Goal: Task Accomplishment & Management: Complete application form

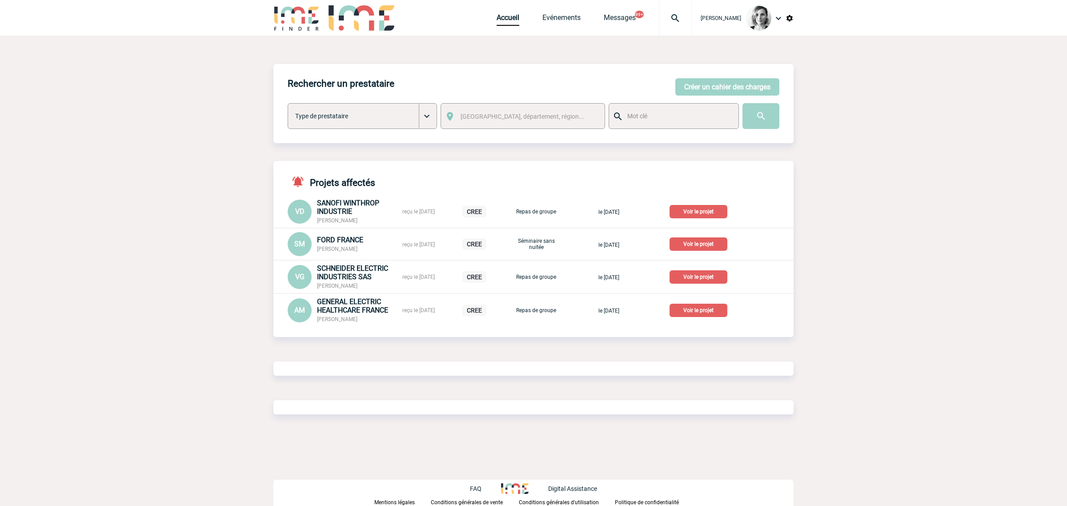
click at [685, 20] on img at bounding box center [675, 18] width 32 height 11
type input "2000425923"
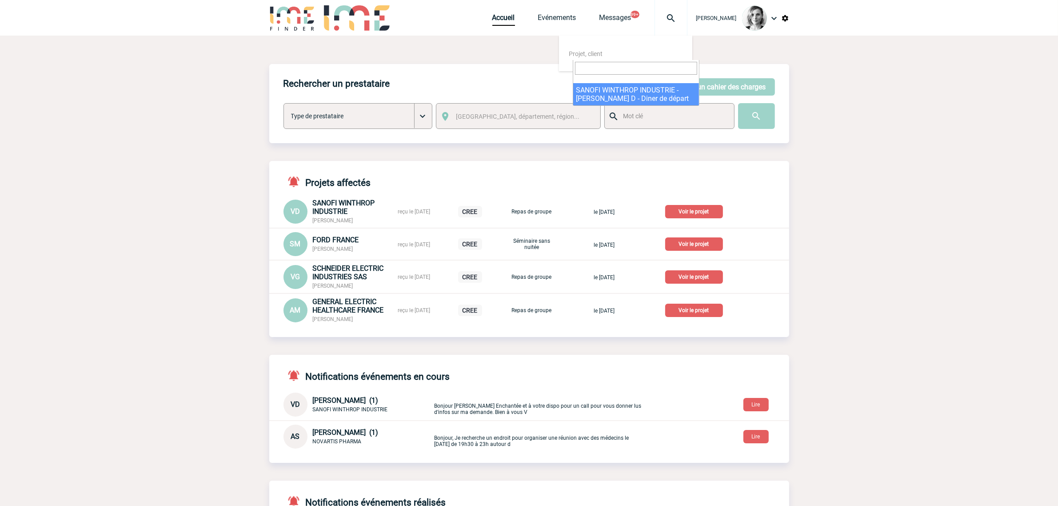
select select "25424"
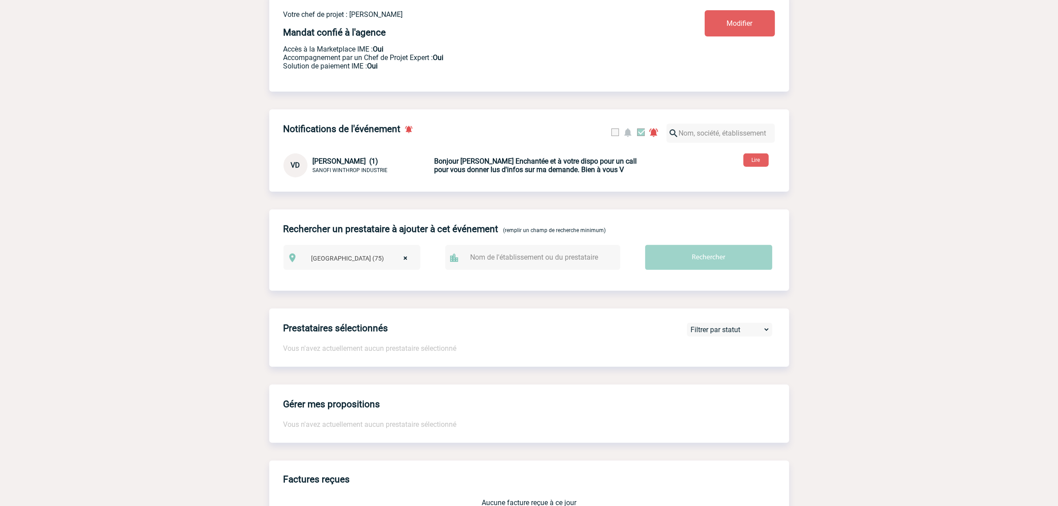
scroll to position [167, 0]
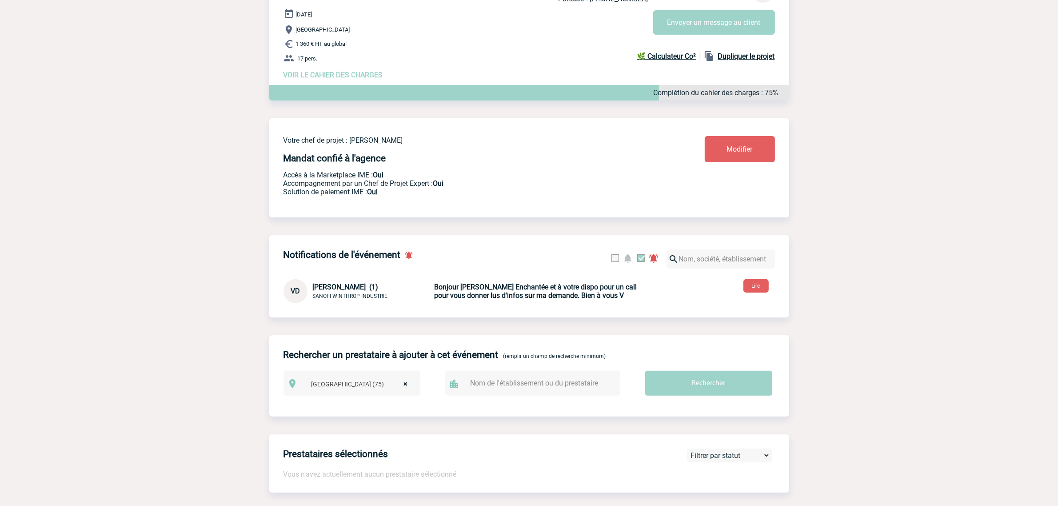
click at [341, 73] on span "VOIR LE CAHIER DES CHARGES" at bounding box center [334, 75] width 100 height 8
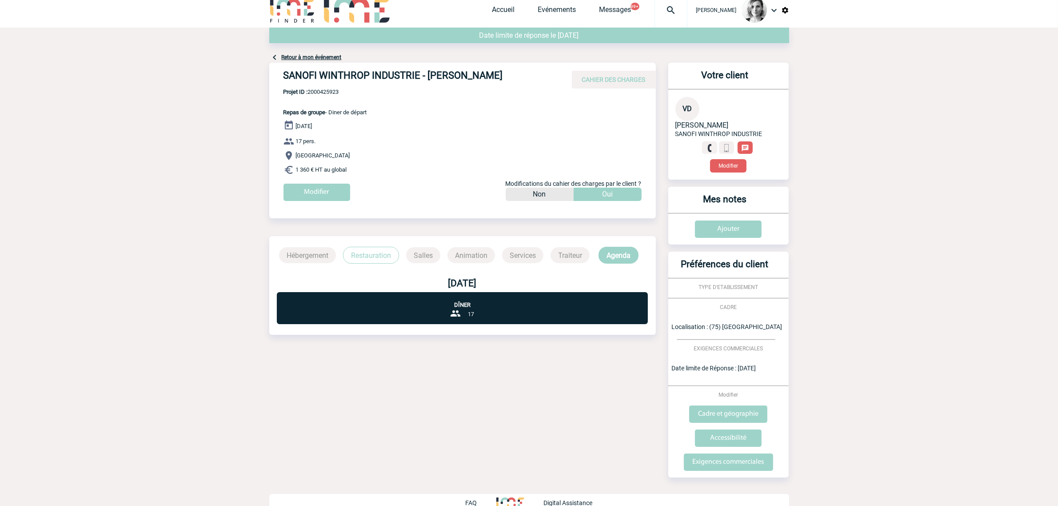
scroll to position [21, 0]
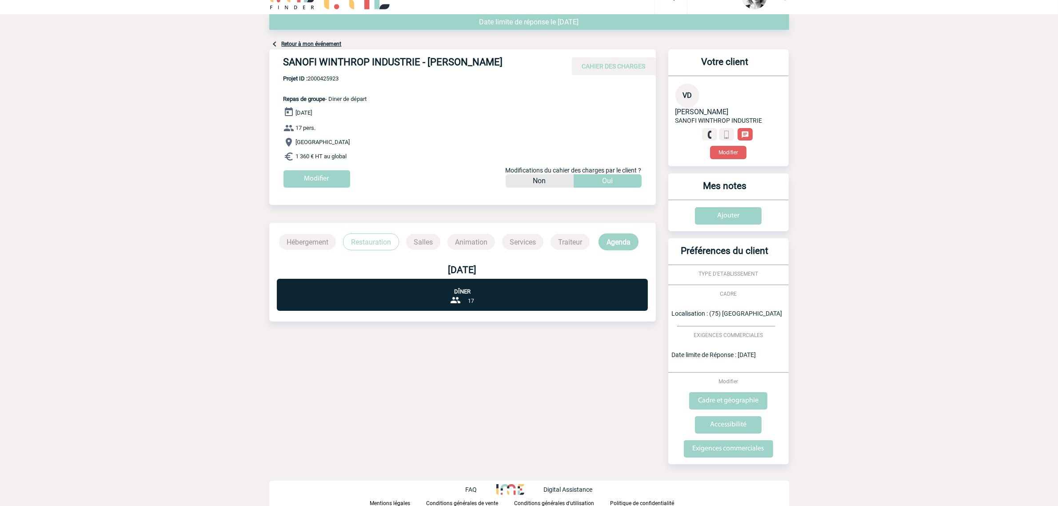
click at [325, 41] on link "Retour à mon événement" at bounding box center [312, 44] width 60 height 6
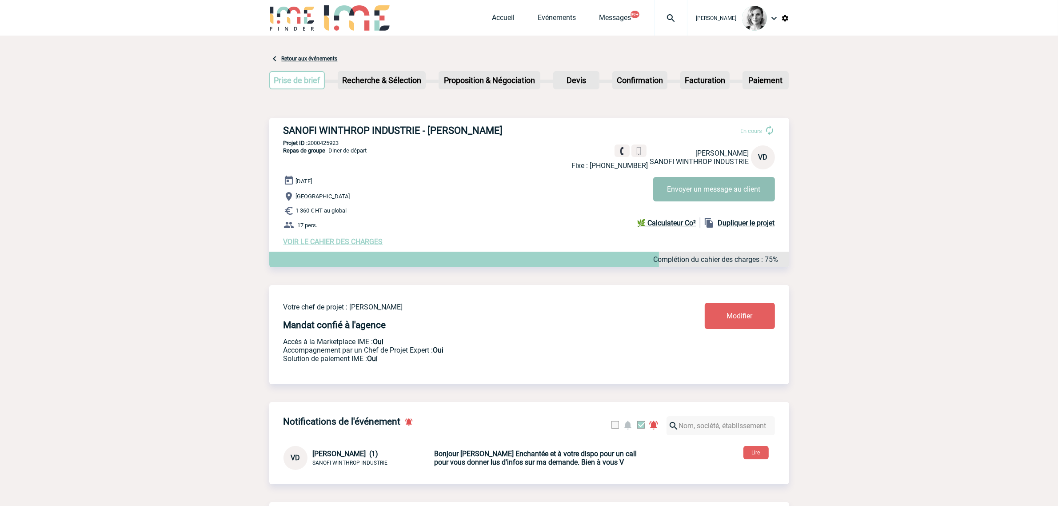
click at [704, 180] on button "Envoyer un message au client" at bounding box center [715, 189] width 122 height 24
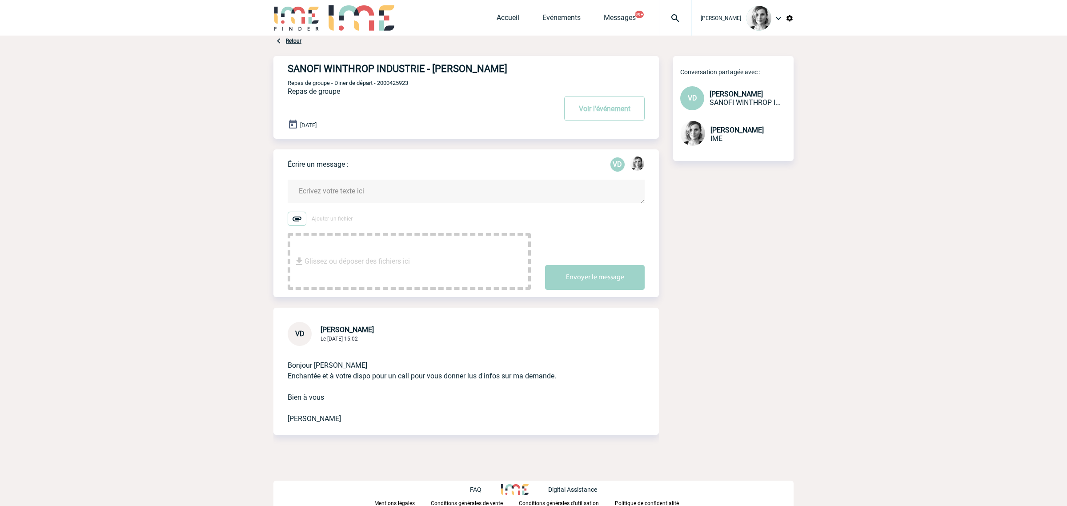
click at [396, 83] on span "Repas de groupe - Diner de départ - 2000425923" at bounding box center [348, 83] width 120 height 7
copy span "2000425923"
click at [598, 110] on button "Voir l'événement" at bounding box center [604, 108] width 80 height 25
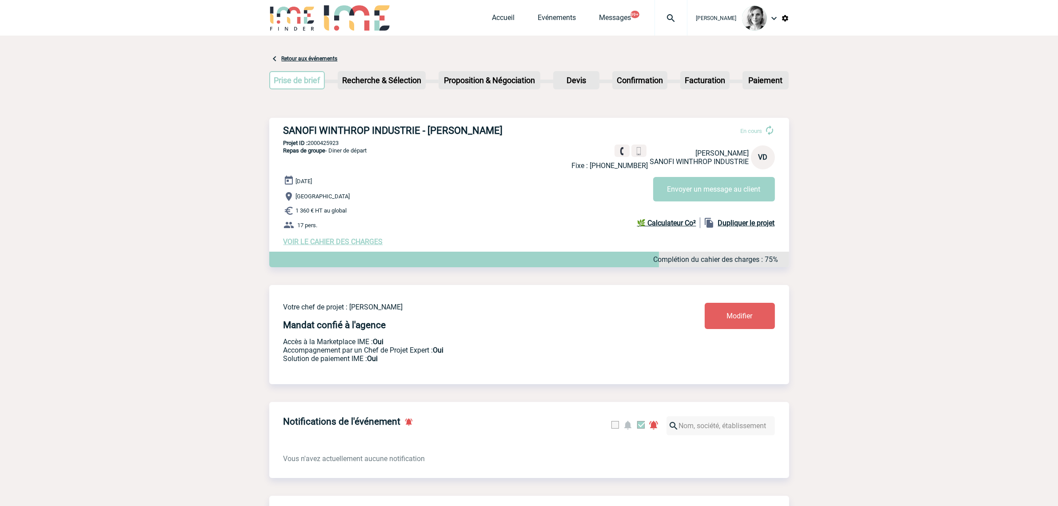
click at [347, 245] on span "VOIR LE CAHIER DES CHARGES" at bounding box center [334, 241] width 100 height 8
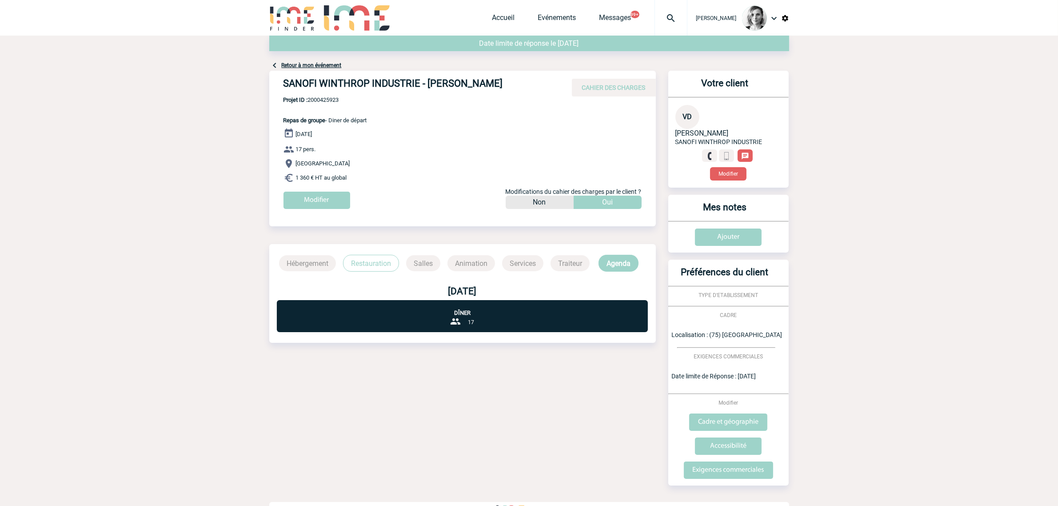
drag, startPoint x: 279, startPoint y: 83, endPoint x: 515, endPoint y: 76, distance: 235.7
click at [515, 76] on div "SANOFI WINTHROP INDUSTRIE - Valérie DURAND CAHIER DES CHARGES" at bounding box center [462, 84] width 387 height 26
copy h4 "SANOFI WINTHROP INDUSTRIE - Valérie DURAND"
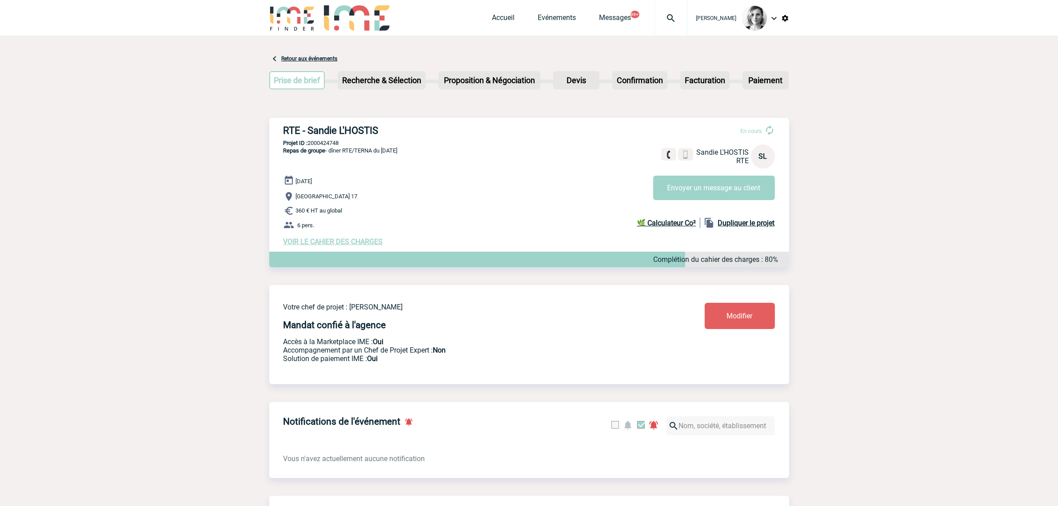
drag, startPoint x: 341, startPoint y: 3, endPoint x: 342, endPoint y: 14, distance: 11.1
click at [341, 3] on div at bounding box center [357, 18] width 66 height 36
click at [342, 15] on img at bounding box center [357, 17] width 66 height 25
click at [265, 19] on div "[PERSON_NAME] Accueil Evénements 99+" at bounding box center [529, 18] width 1058 height 36
click at [514, 19] on link "Accueil" at bounding box center [504, 19] width 23 height 12
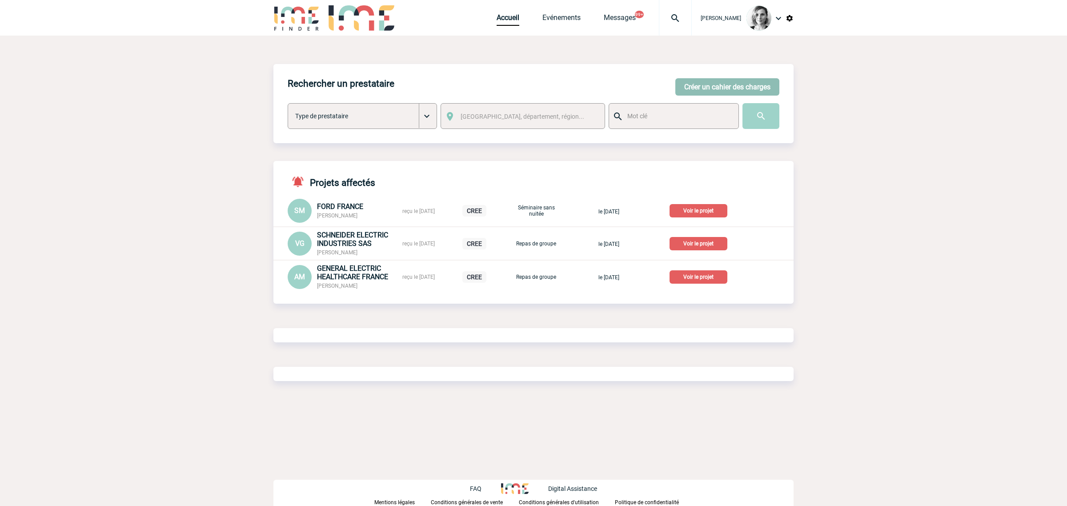
click at [726, 92] on button "Créer un cahier des charges" at bounding box center [727, 86] width 104 height 17
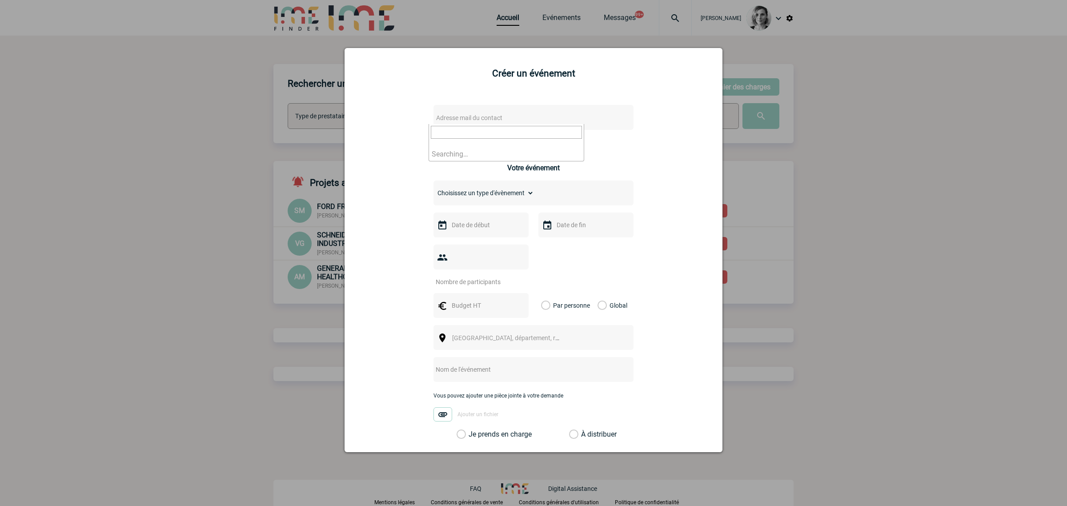
click at [464, 116] on span "Adresse mail du contact" at bounding box center [469, 117] width 66 height 7
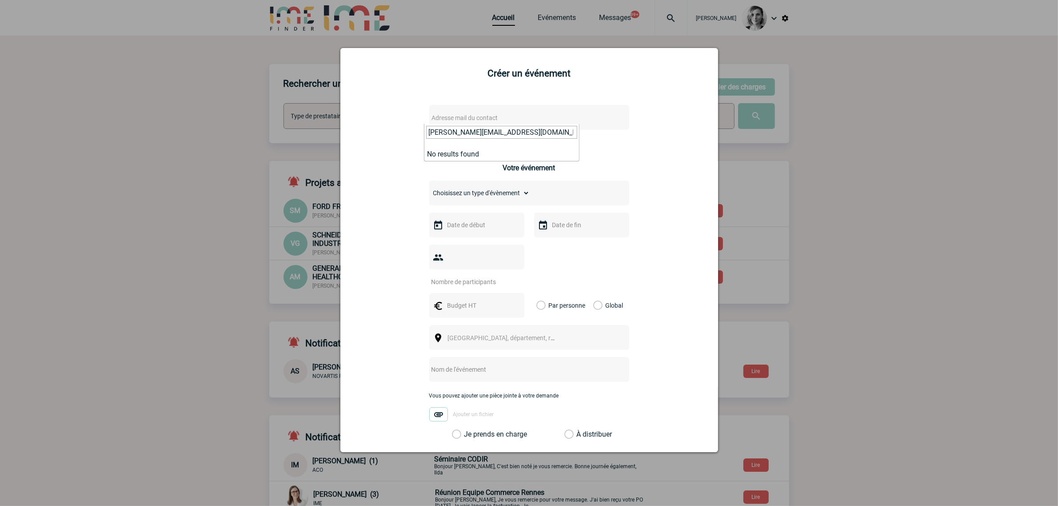
type input "[PERSON_NAME][EMAIL_ADDRESS][DOMAIN_NAME]"
click at [490, 151] on li "No results found" at bounding box center [502, 154] width 155 height 14
click at [474, 127] on input "mathieu.malek@novartis.com" at bounding box center [501, 132] width 151 height 13
click at [501, 116] on span "Adresse mail du contact" at bounding box center [507, 118] width 156 height 12
click at [484, 120] on span "Adresse mail du contact" at bounding box center [465, 117] width 66 height 7
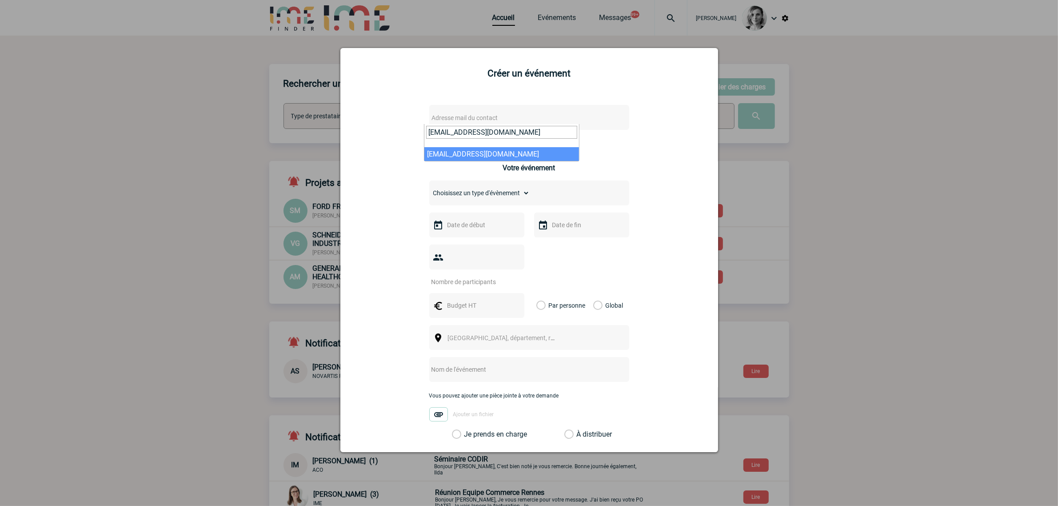
type input "marie.ntumba@century21.fr"
select select "133131"
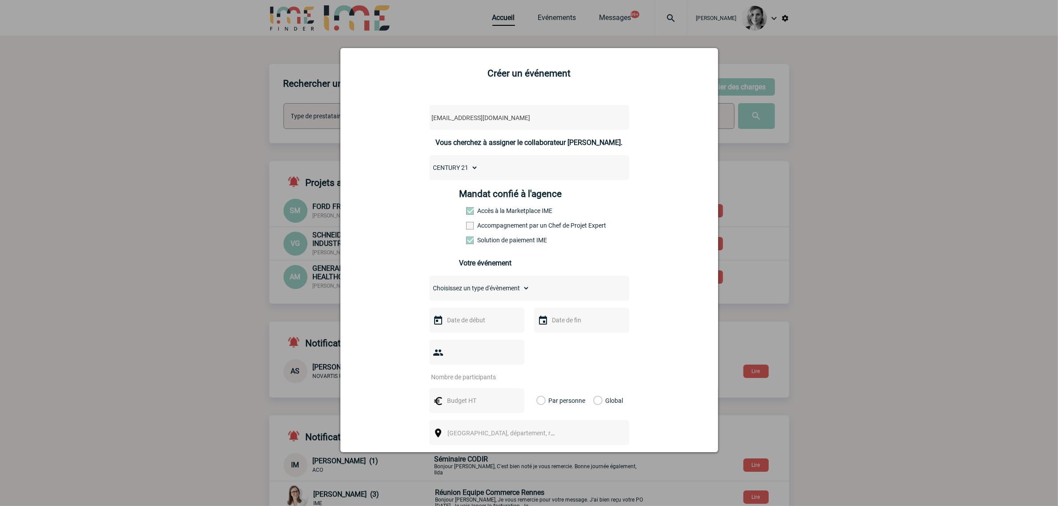
click at [498, 210] on label "Accès à la Marketplace IME" at bounding box center [485, 210] width 39 height 7
click at [500, 222] on label "Accompagnement par un Chef de Projet Expert" at bounding box center [485, 225] width 39 height 7
click at [0, 0] on input "Accompagnement par un Chef de Projet Expert" at bounding box center [0, 0] width 0 height 0
click at [494, 290] on select "Choisissez un type d'évènement Séminaire avec nuitée Séminaire sans nuitée Repa…" at bounding box center [479, 288] width 100 height 12
select select "3"
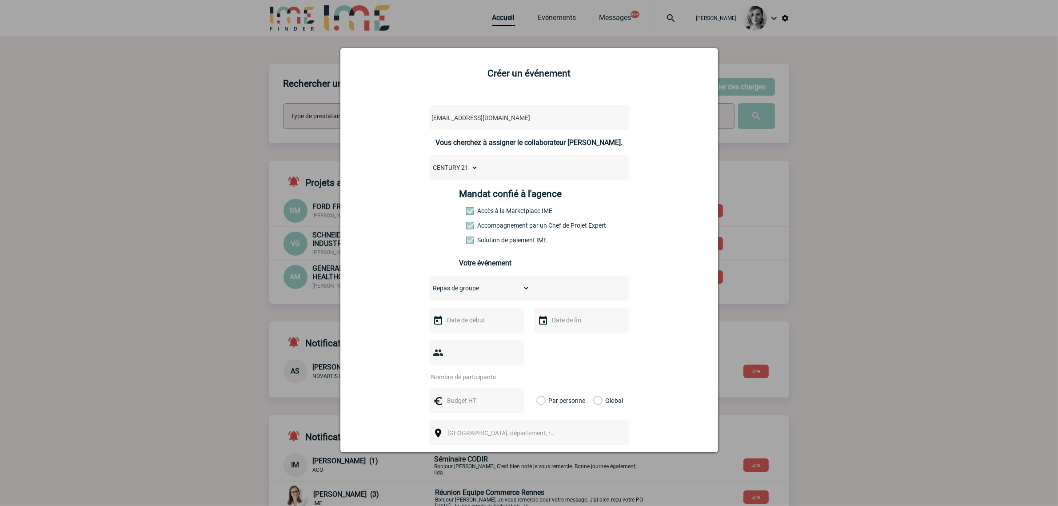
click at [429, 282] on select "Choisissez un type d'évènement Séminaire avec nuitée Séminaire sans nuitée Repa…" at bounding box center [479, 288] width 100 height 12
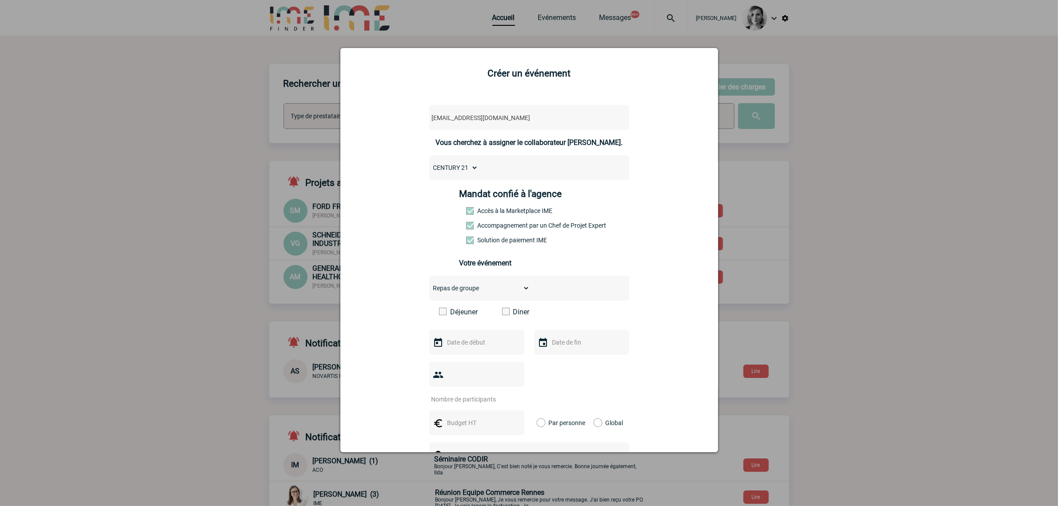
click at [518, 309] on label "Diner" at bounding box center [527, 312] width 51 height 8
click at [0, 0] on input "Diner" at bounding box center [0, 0] width 0 height 0
click at [479, 341] on input "text" at bounding box center [475, 343] width 61 height 12
click at [558, 353] on link "Suivant" at bounding box center [556, 358] width 13 height 13
click at [557, 357] on span "Suivant" at bounding box center [556, 358] width 7 height 7
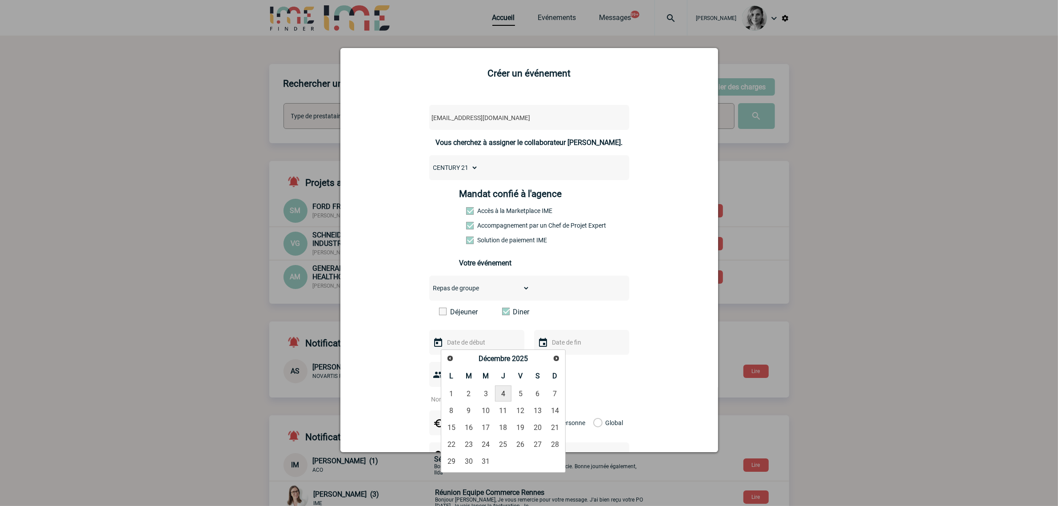
click at [505, 390] on link "4" at bounding box center [503, 393] width 16 height 16
type input "04-12-2025"
click at [469, 378] on div at bounding box center [476, 374] width 95 height 25
click at [465, 395] on input "number" at bounding box center [471, 399] width 84 height 12
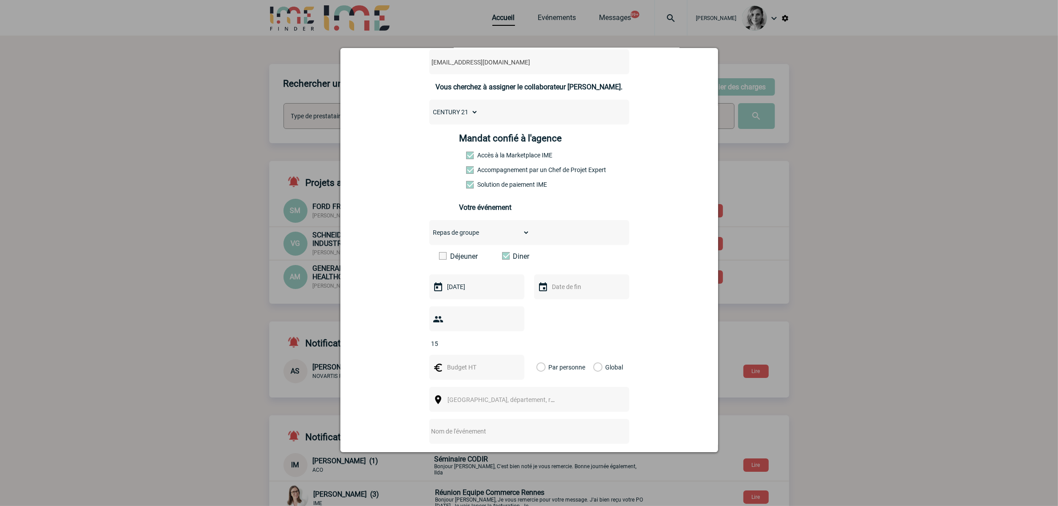
type input "15"
click at [456, 361] on input "text" at bounding box center [475, 367] width 61 height 12
type input "1800"
click at [593, 370] on label "Global" at bounding box center [596, 367] width 6 height 25
click at [0, 0] on input "Global" at bounding box center [0, 0] width 0 height 0
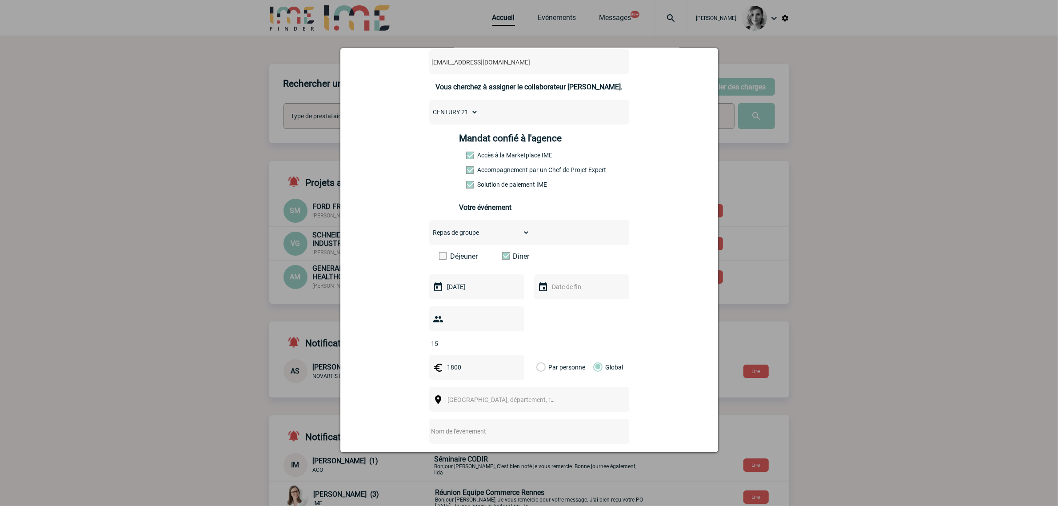
click at [459, 391] on div "[GEOGRAPHIC_DATA], département, région..." at bounding box center [529, 399] width 200 height 25
click at [461, 397] on span "[GEOGRAPHIC_DATA], département, région..." at bounding box center [510, 399] width 124 height 7
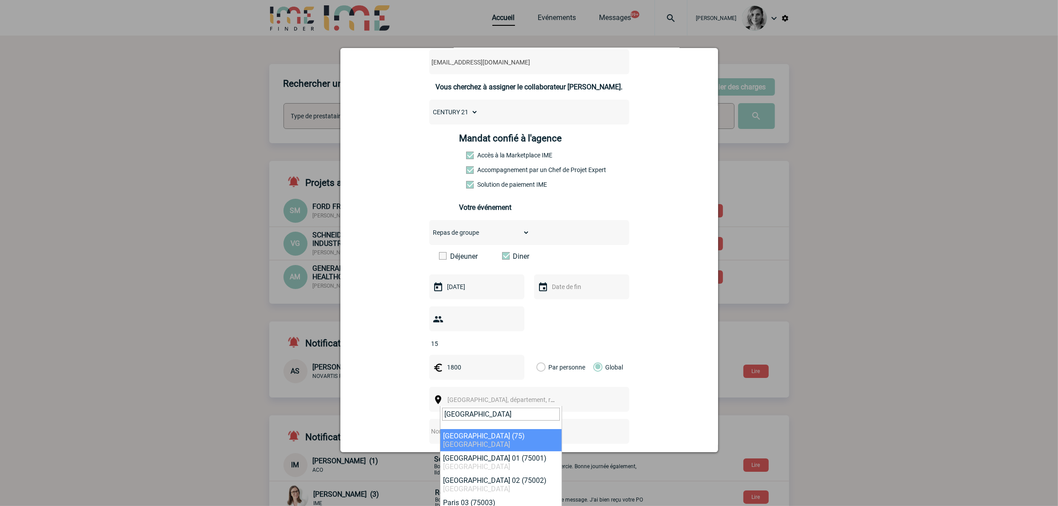
type input "paris"
select select "3"
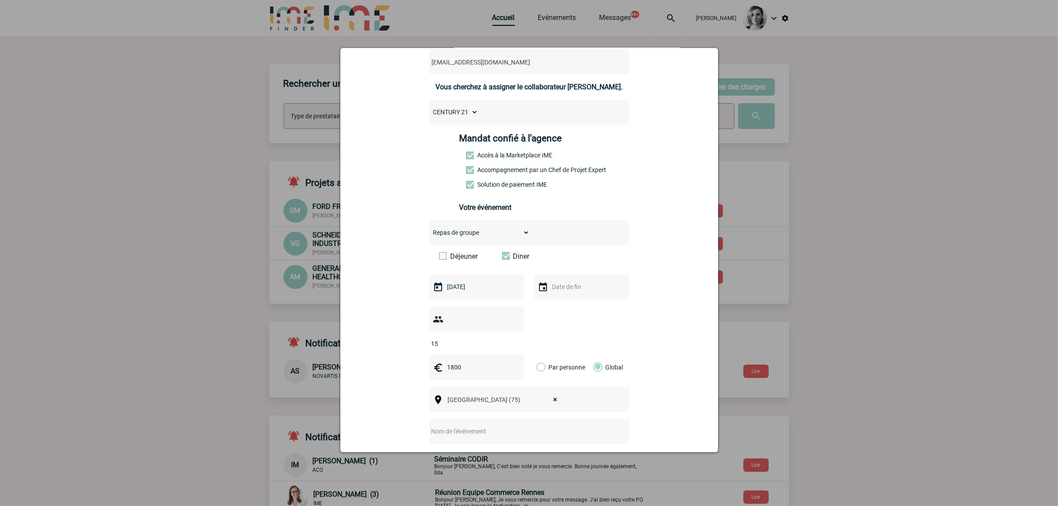
click at [474, 434] on input "text" at bounding box center [517, 431] width 176 height 12
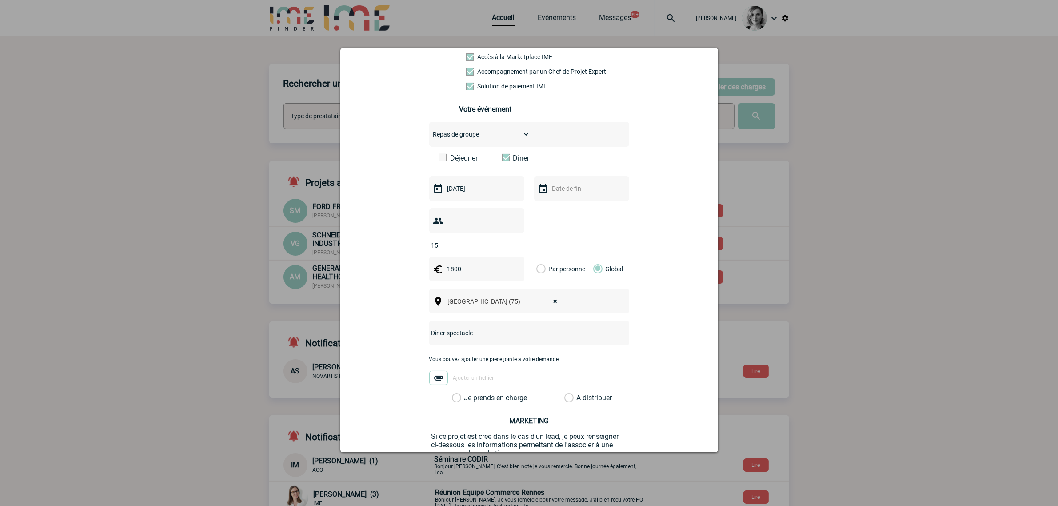
scroll to position [233, 0]
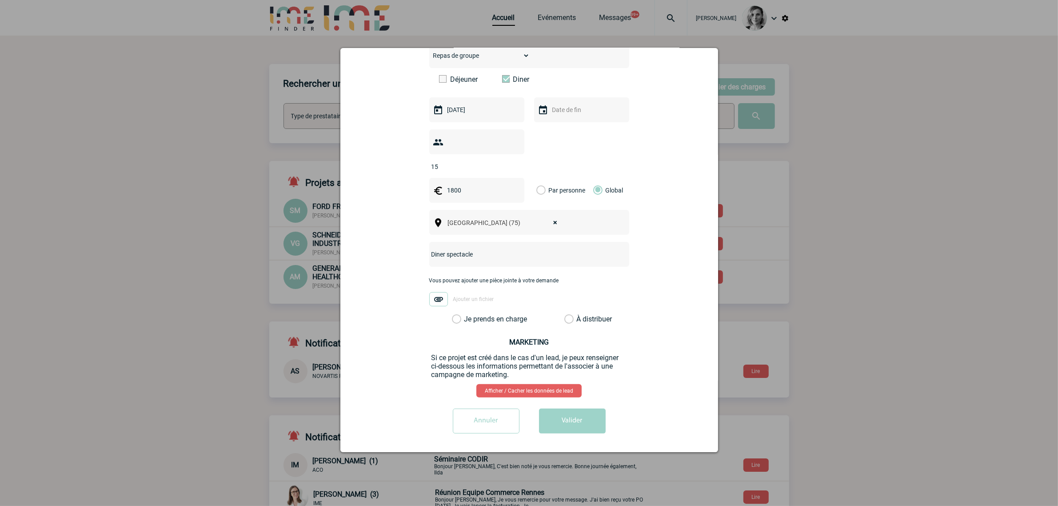
type input "Diner spectacle"
click at [495, 312] on div "Vous pouvez ajouter une pièce jointe à votre demande Ajouter un fichier" at bounding box center [529, 295] width 200 height 37
click at [467, 316] on label "Je prends en charge" at bounding box center [459, 319] width 15 height 9
click at [0, 0] on input "Je prends en charge" at bounding box center [0, 0] width 0 height 0
click at [587, 453] on div at bounding box center [529, 253] width 1058 height 506
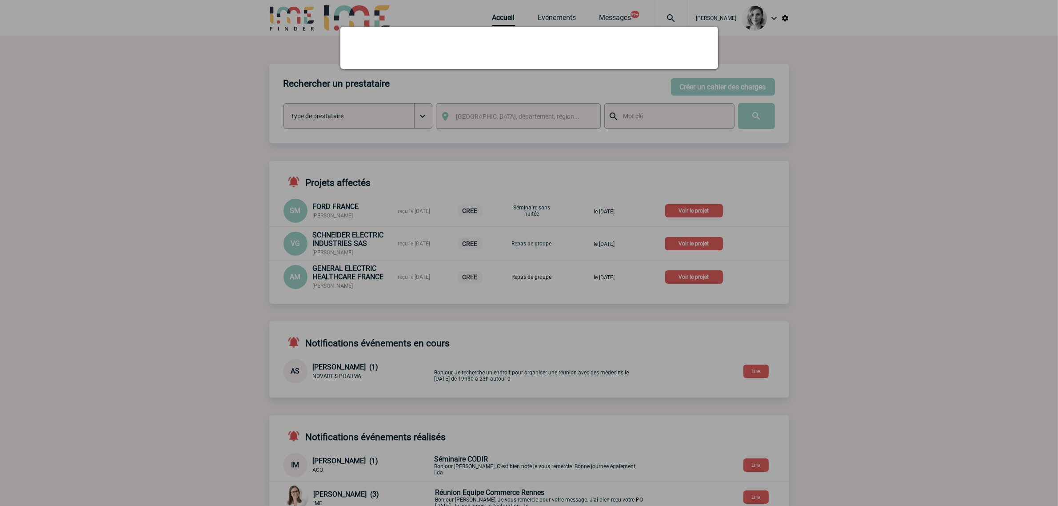
scroll to position [0, 0]
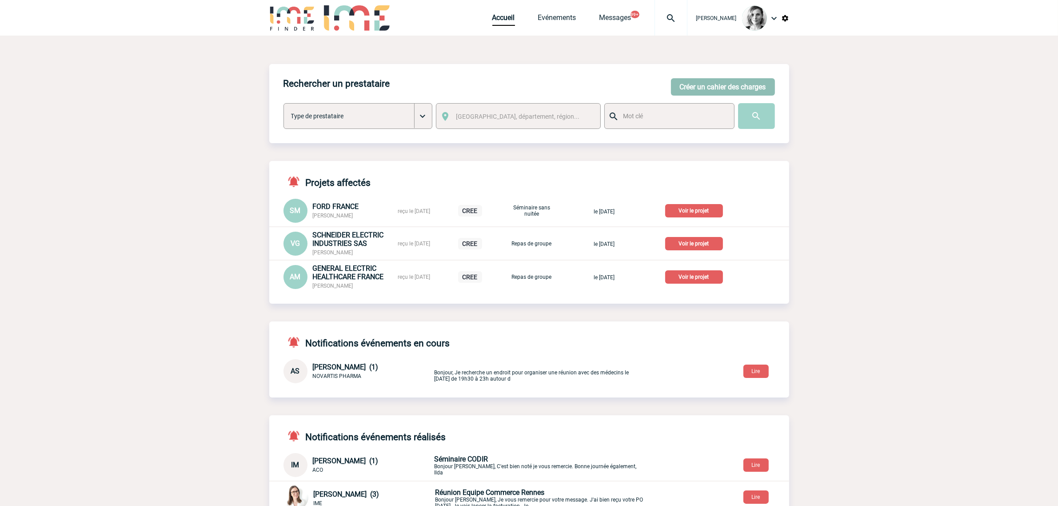
click at [705, 85] on button "Créer un cahier des charges" at bounding box center [723, 86] width 104 height 17
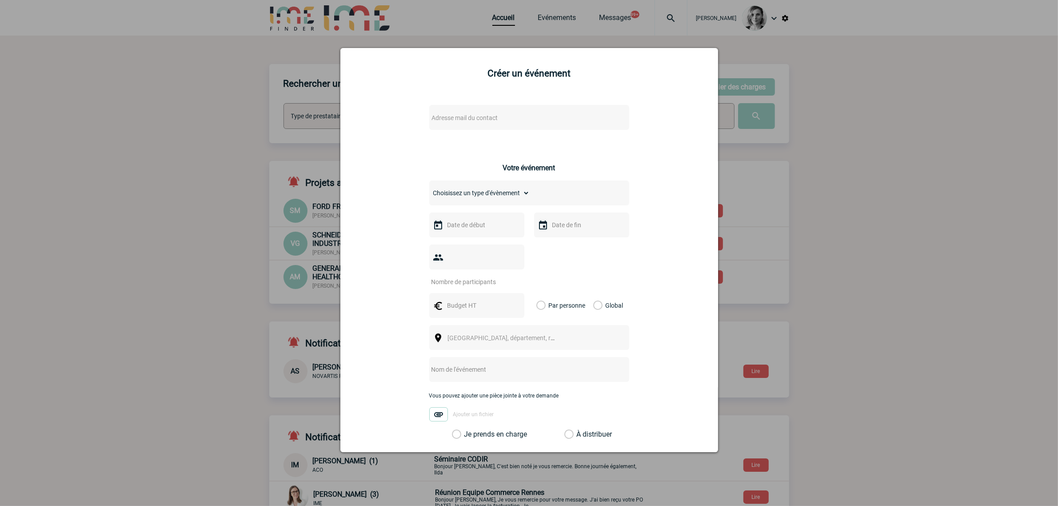
click at [485, 119] on span "Adresse mail du contact" at bounding box center [465, 117] width 66 height 7
type input "marie.ntumba@century21.fr"
select select "133131"
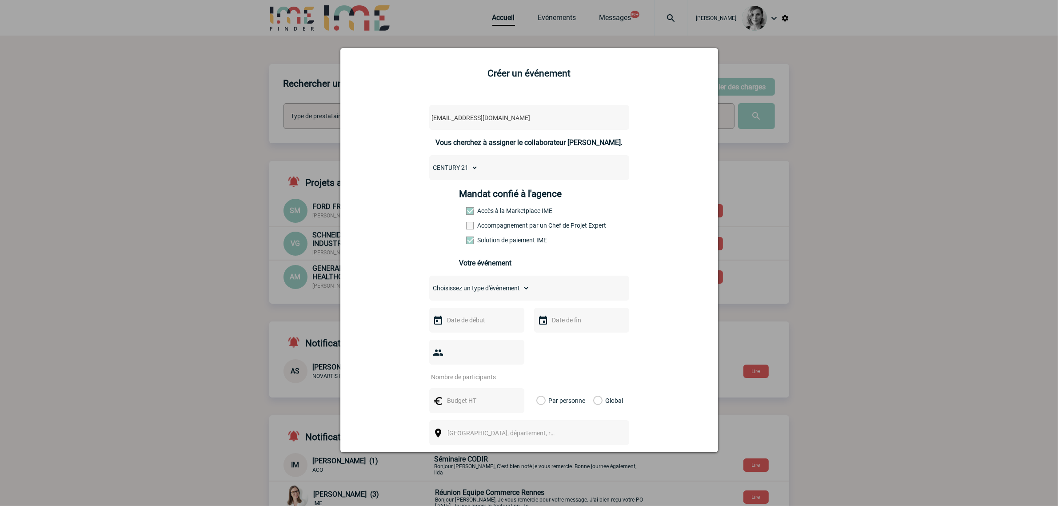
click at [477, 225] on label "Accompagnement par un Chef de Projet Expert" at bounding box center [485, 225] width 39 height 7
click at [0, 0] on input "Accompagnement par un Chef de Projet Expert" at bounding box center [0, 0] width 0 height 0
click at [478, 290] on select "Choisissez un type d'évènement Séminaire avec nuitée Séminaire sans nuitée Repa…" at bounding box center [479, 288] width 100 height 12
click at [429, 282] on select "Choisissez un type d'évènement Séminaire avec nuitée Séminaire sans nuitée Repa…" at bounding box center [479, 288] width 100 height 12
drag, startPoint x: 468, startPoint y: 288, endPoint x: 468, endPoint y: 293, distance: 5.3
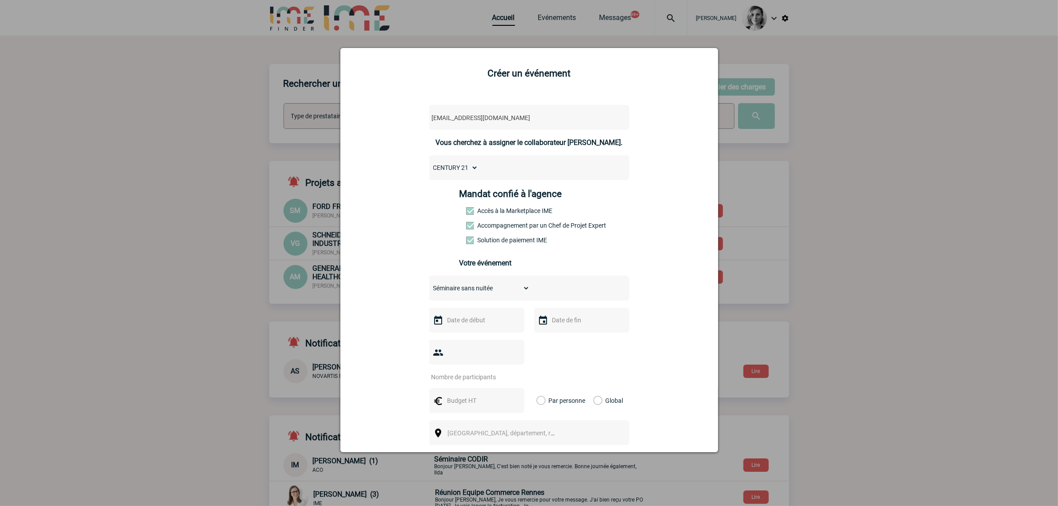
click at [468, 289] on select "Choisissez un type d'évènement Séminaire avec nuitée Séminaire sans nuitée Repa…" at bounding box center [479, 288] width 100 height 12
click at [429, 282] on select "Choisissez un type d'évènement Séminaire avec nuitée Séminaire sans nuitée Repa…" at bounding box center [479, 288] width 100 height 12
click at [465, 292] on select "Choisissez un type d'évènement Séminaire avec nuitée Séminaire sans nuitée Repa…" at bounding box center [479, 288] width 100 height 12
select select "3"
click at [429, 282] on select "Choisissez un type d'évènement Séminaire avec nuitée Séminaire sans nuitée Repa…" at bounding box center [479, 288] width 100 height 12
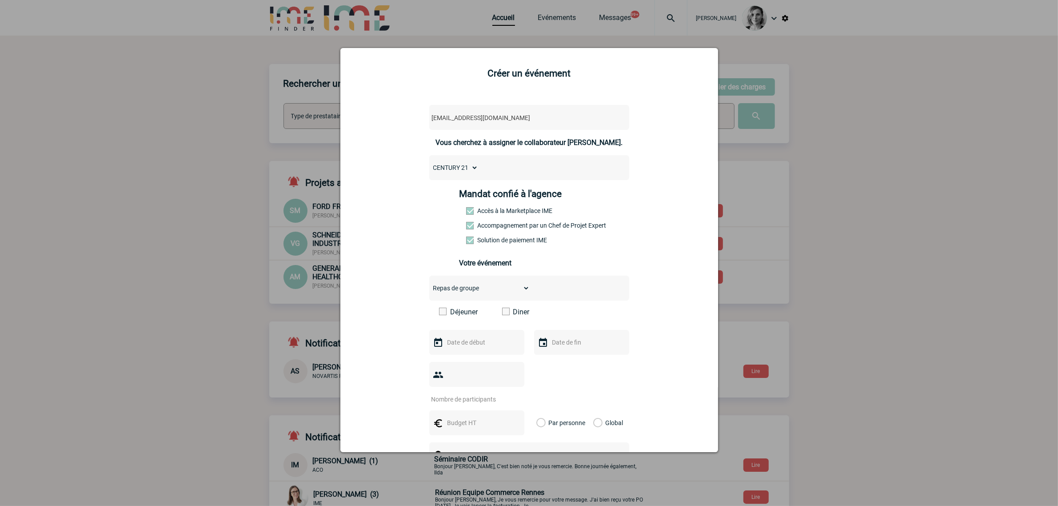
click at [458, 344] on input "text" at bounding box center [475, 343] width 61 height 12
click at [551, 361] on link "Suivant" at bounding box center [557, 359] width 14 height 14
click at [557, 361] on span "Suivant" at bounding box center [556, 358] width 7 height 7
click at [453, 357] on span "Précédent" at bounding box center [450, 358] width 7 height 7
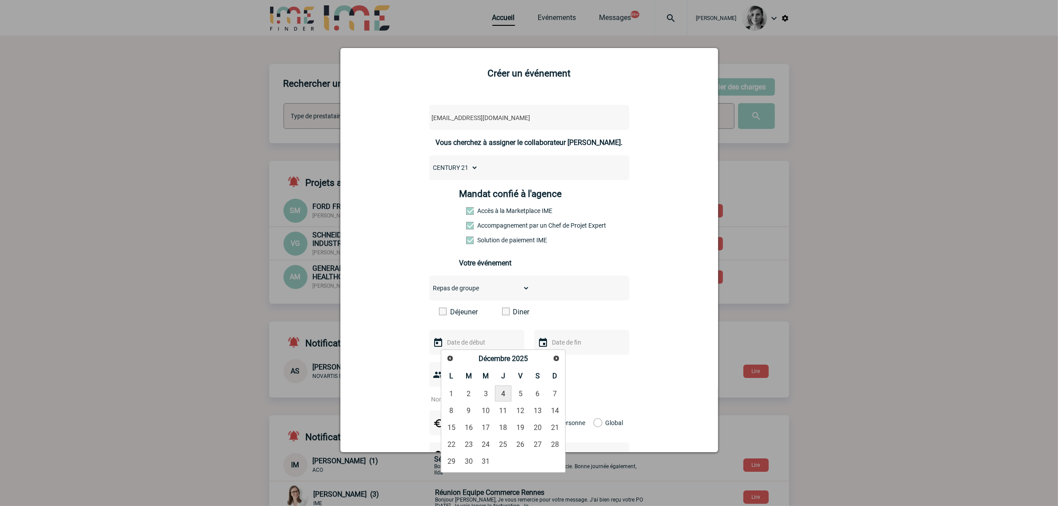
click at [507, 391] on link "4" at bounding box center [503, 393] width 16 height 16
type input "04-12-2025"
click at [504, 312] on span at bounding box center [506, 312] width 8 height 8
click at [0, 0] on input "Diner" at bounding box center [0, 0] width 0 height 0
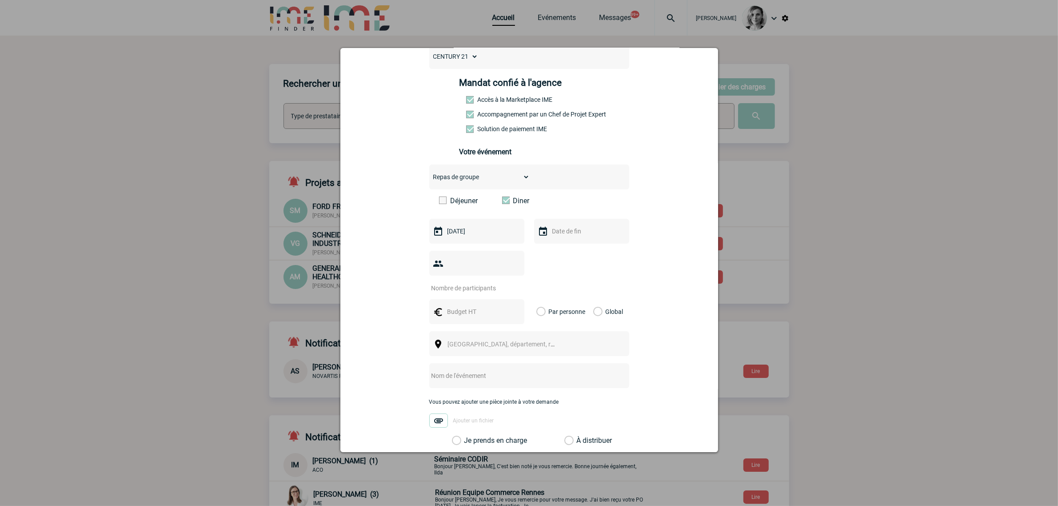
click at [470, 289] on input "number" at bounding box center [471, 288] width 84 height 12
type input "15"
click at [470, 307] on input "text" at bounding box center [475, 312] width 61 height 12
type input "1800"
click at [593, 308] on label "Global" at bounding box center [596, 311] width 6 height 25
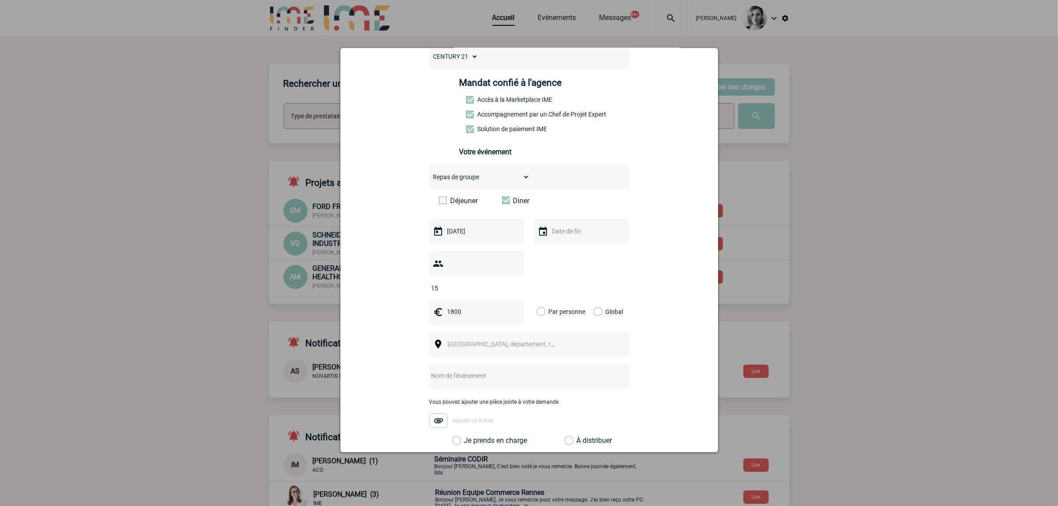
click at [0, 0] on input "Global" at bounding box center [0, 0] width 0 height 0
click at [513, 331] on div "Ville, département, région..." at bounding box center [529, 343] width 200 height 25
click at [510, 338] on span "Ville, département, région..." at bounding box center [506, 344] width 122 height 12
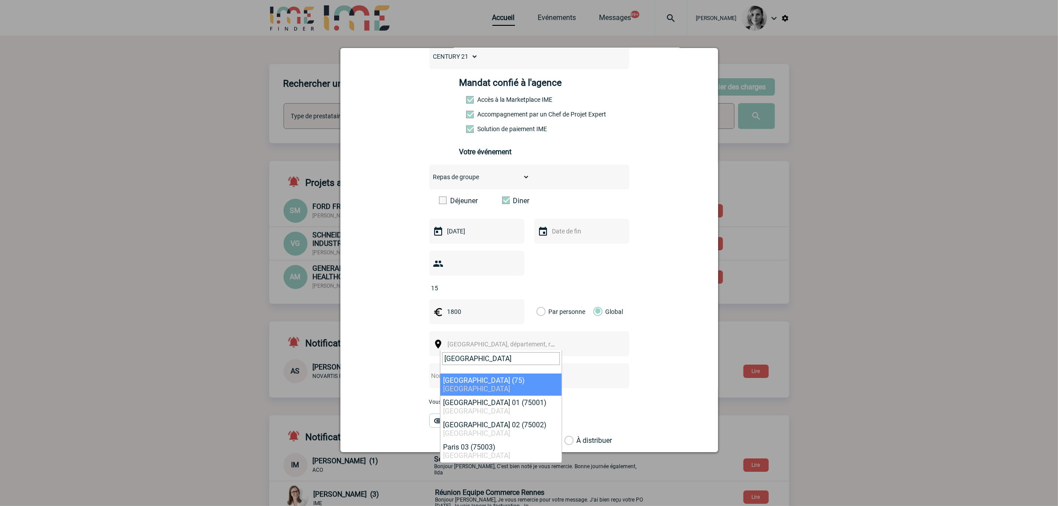
type input "paris"
select select "3"
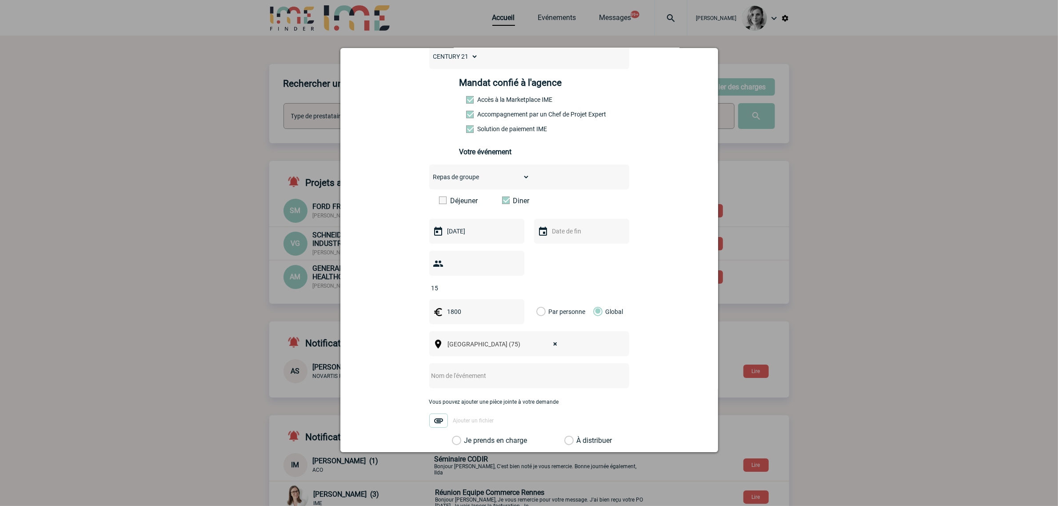
click at [470, 379] on input "text" at bounding box center [517, 376] width 176 height 12
type input "Diner spectacle"
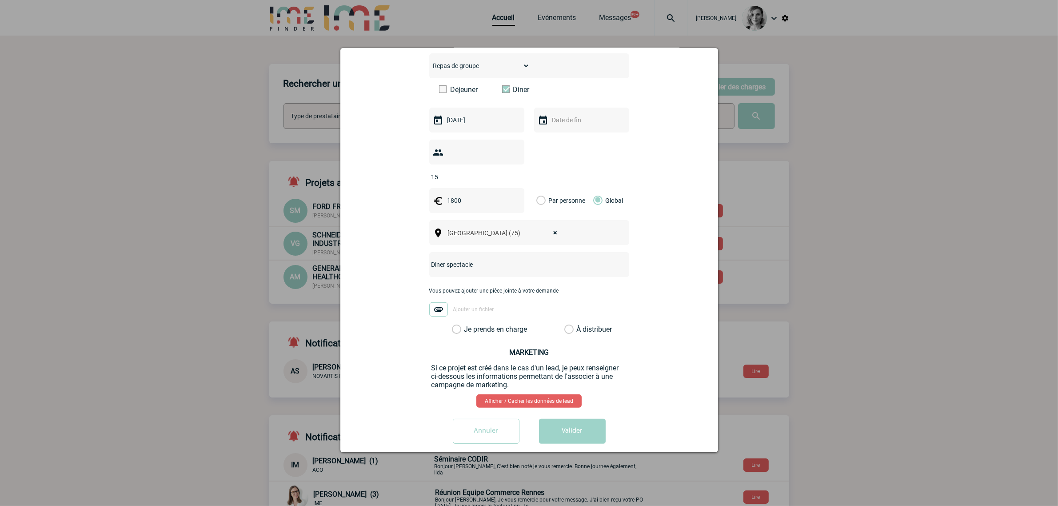
click at [467, 328] on label "Je prends en charge" at bounding box center [459, 329] width 15 height 9
click at [0, 0] on input "Je prends en charge" at bounding box center [0, 0] width 0 height 0
click at [575, 436] on button "Valider" at bounding box center [572, 431] width 67 height 25
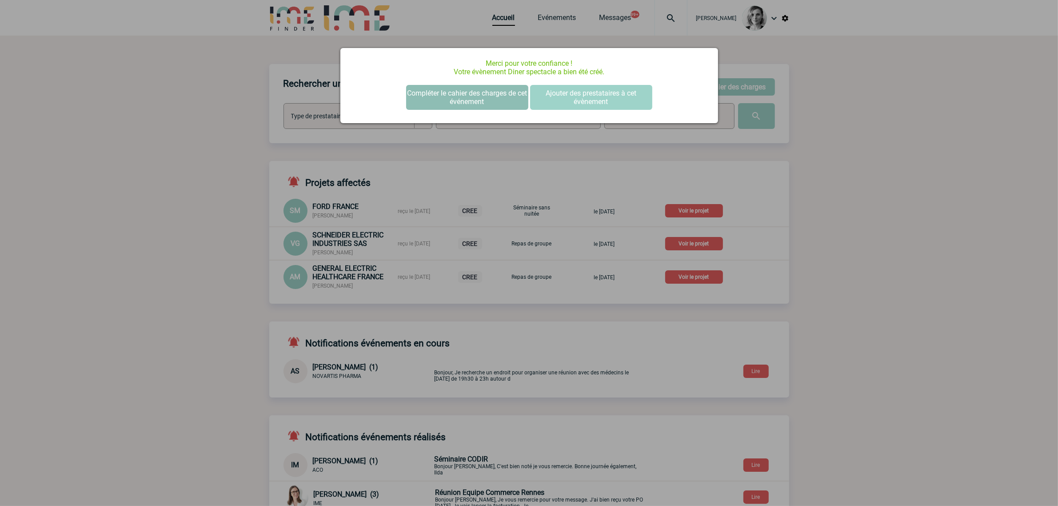
click at [447, 87] on button "Compléter le cahier des charges de cet événement" at bounding box center [467, 97] width 122 height 25
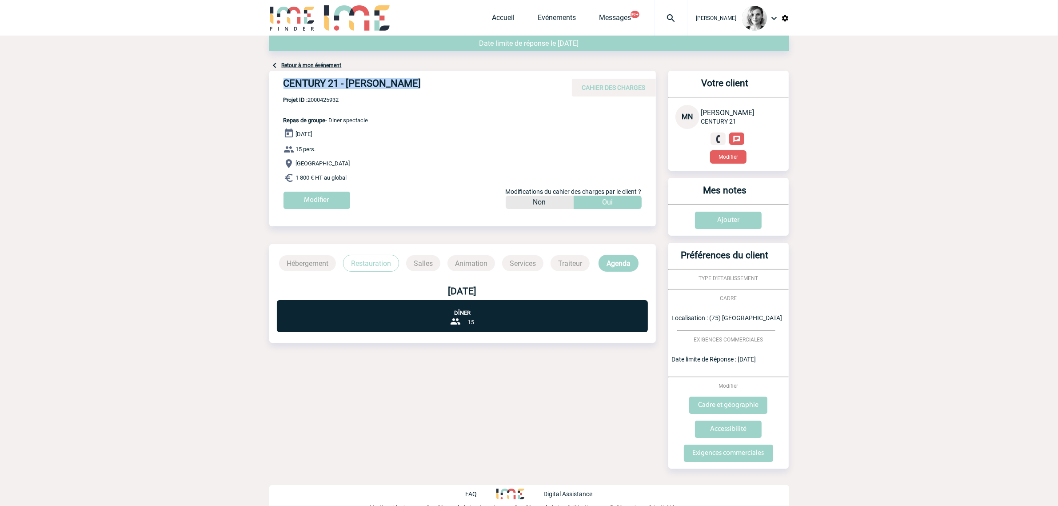
drag, startPoint x: 293, startPoint y: 83, endPoint x: 452, endPoint y: 80, distance: 158.7
click at [452, 80] on div "CENTURY 21 - Marie NTUMBA CAHIER DES CHARGES" at bounding box center [462, 84] width 387 height 26
click at [323, 98] on span "Projet ID : 2000425932" at bounding box center [326, 99] width 85 height 7
copy span "2000425932"
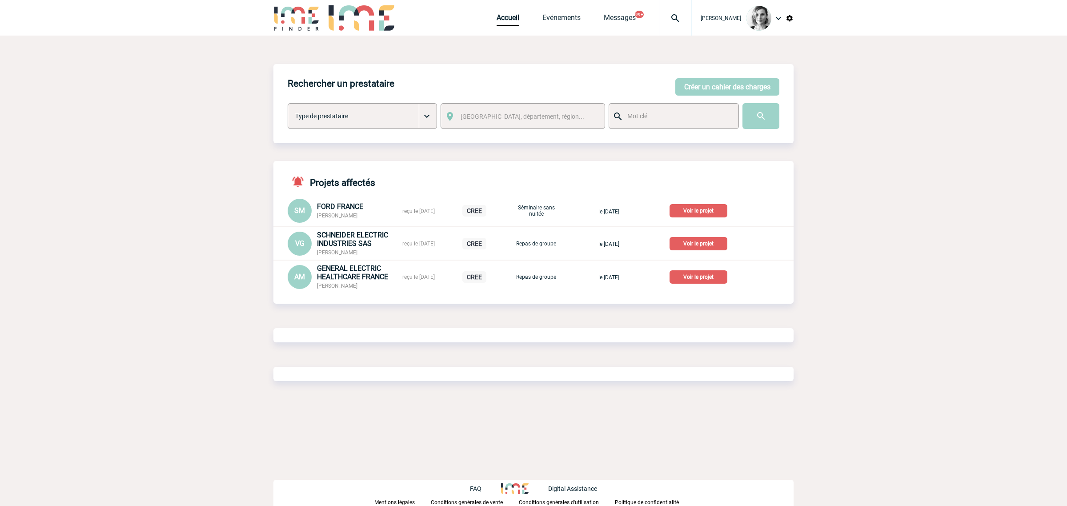
click at [690, 9] on div at bounding box center [675, 18] width 33 height 36
type input "2000425837"
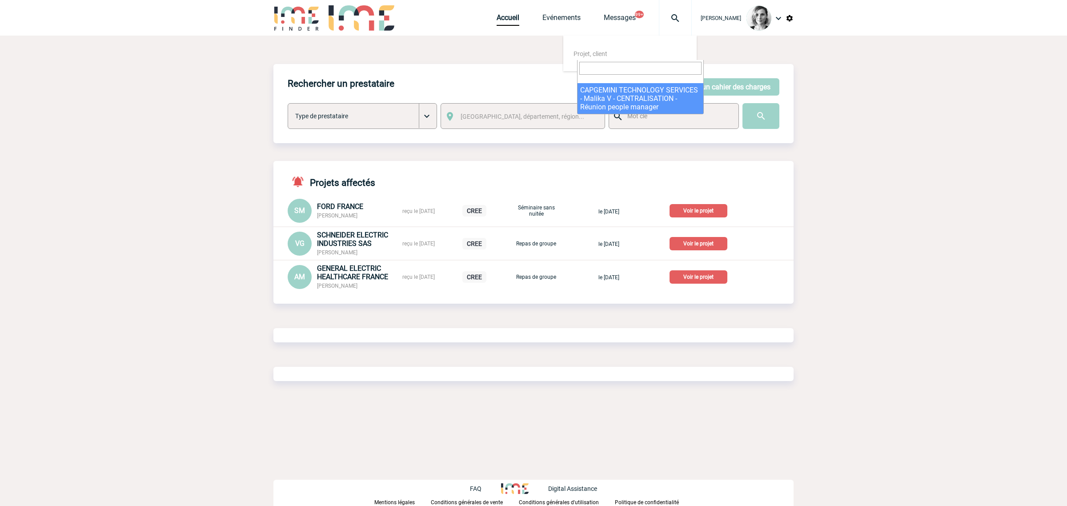
select select "25338"
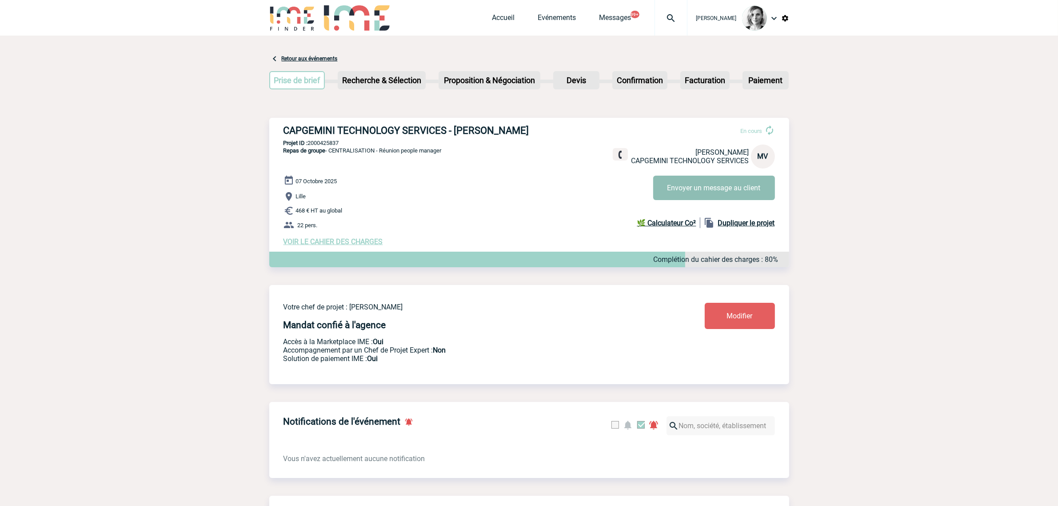
click at [708, 185] on button "Envoyer un message au client" at bounding box center [715, 188] width 122 height 24
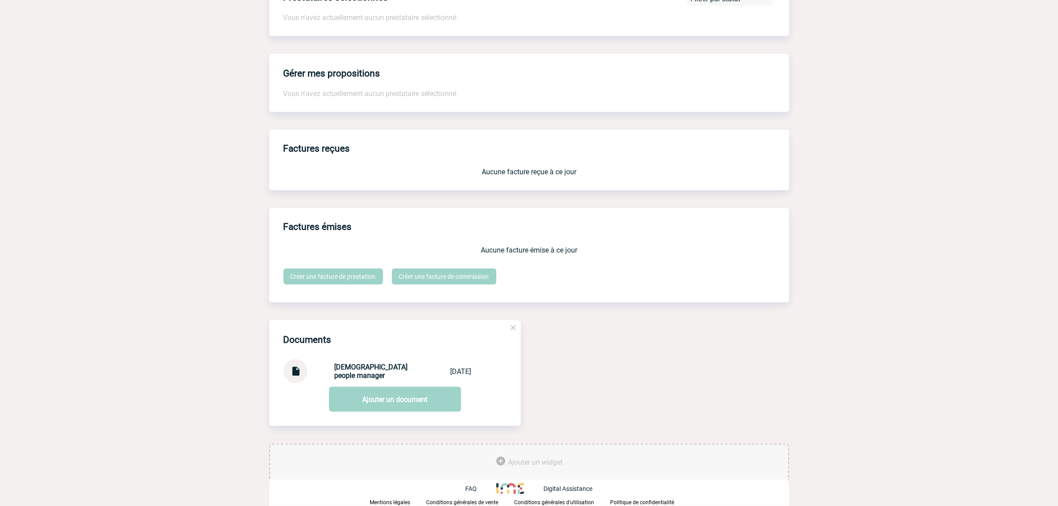
scroll to position [630, 0]
click at [301, 370] on div at bounding box center [296, 371] width 24 height 24
click at [295, 370] on img at bounding box center [296, 367] width 12 height 17
click at [285, 367] on div at bounding box center [296, 371] width 24 height 24
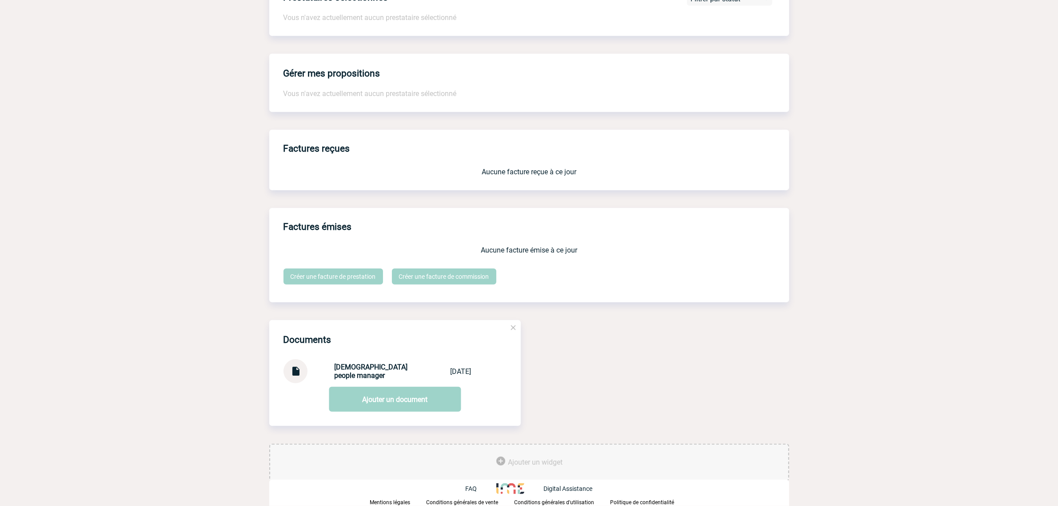
click at [291, 372] on img at bounding box center [296, 367] width 12 height 17
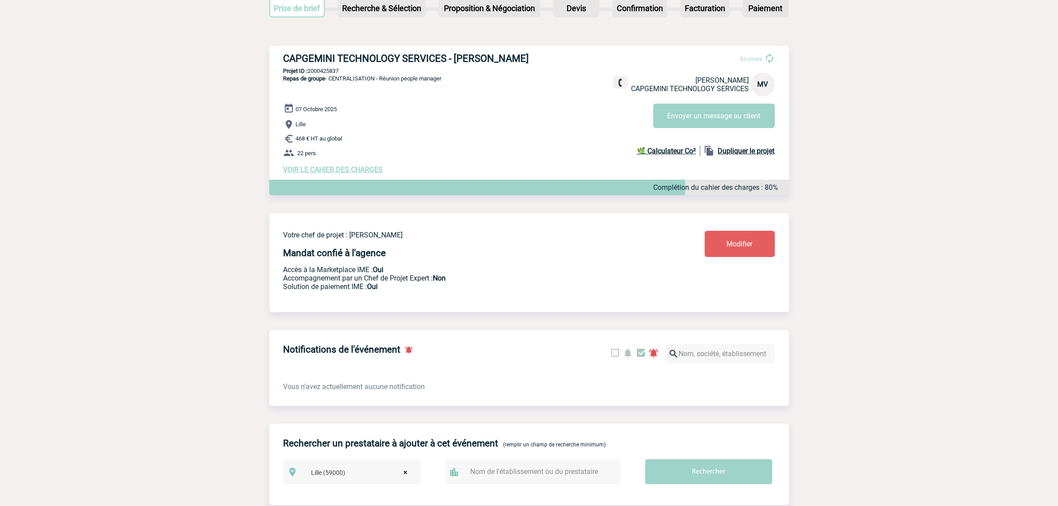
scroll to position [0, 0]
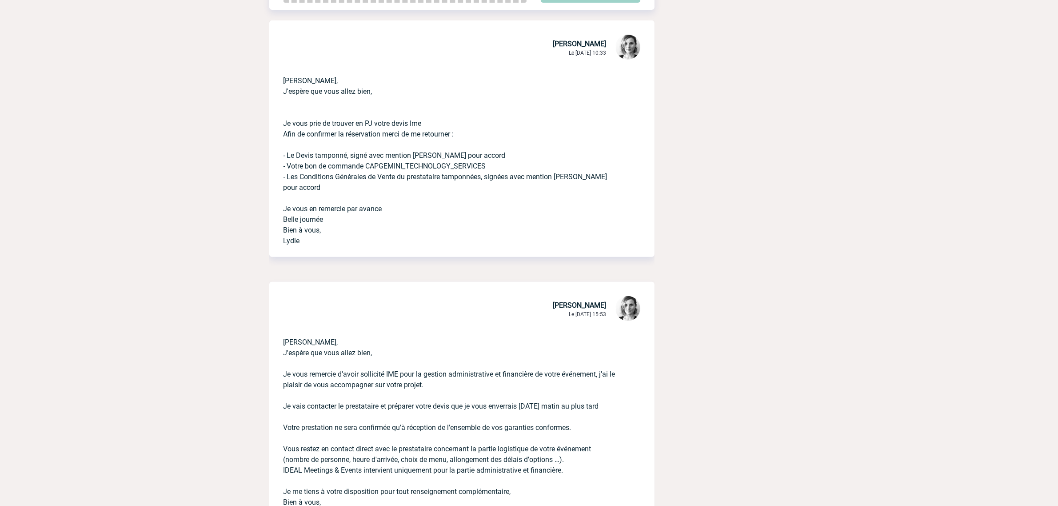
scroll to position [214, 0]
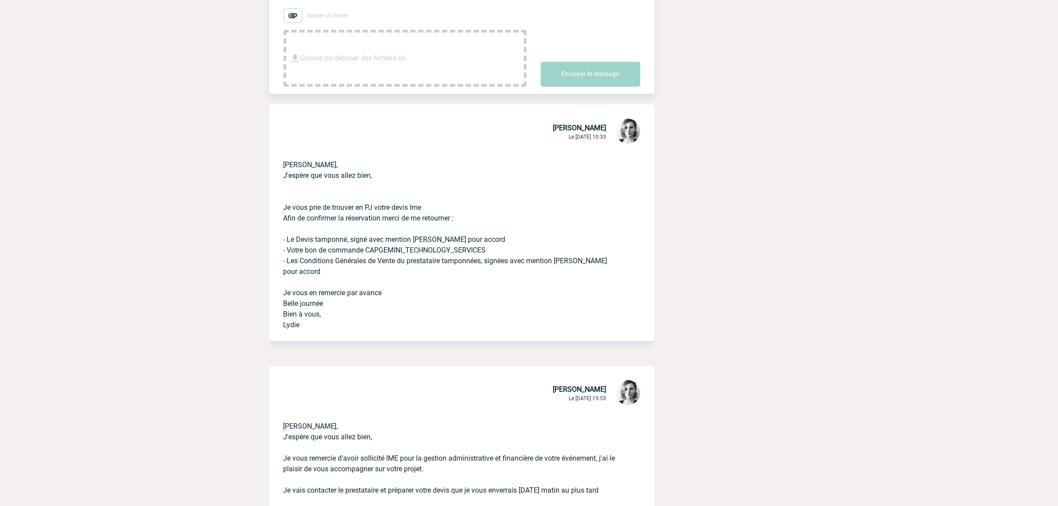
drag, startPoint x: 331, startPoint y: 316, endPoint x: 276, endPoint y: 164, distance: 161.9
click at [276, 164] on div "[PERSON_NAME], J'espère que vous allez bien, Je vous prie de trouver en PJ votr…" at bounding box center [461, 243] width 385 height 196
copy p "[PERSON_NAME], J'espère que vous allez bien, Je vous prie de trouver en PJ votr…"
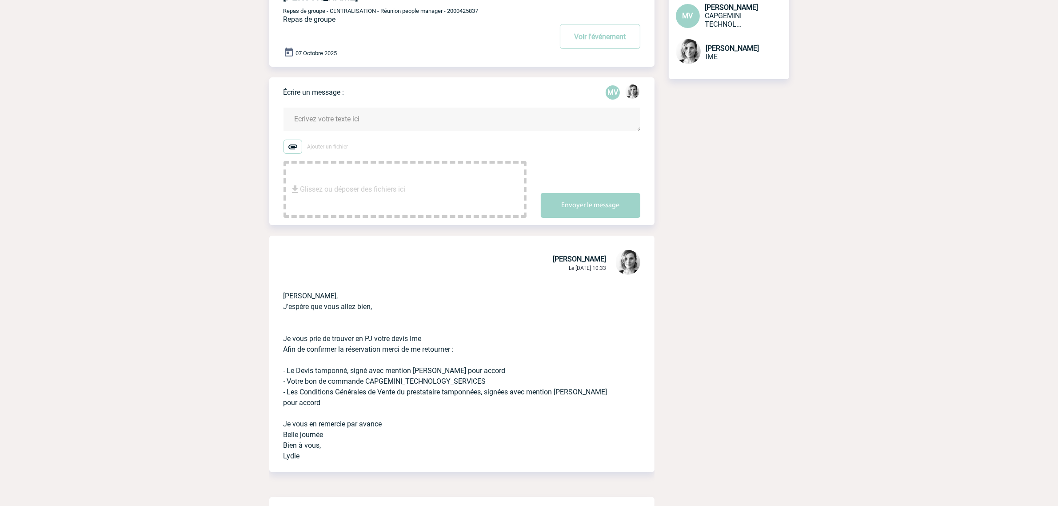
scroll to position [0, 0]
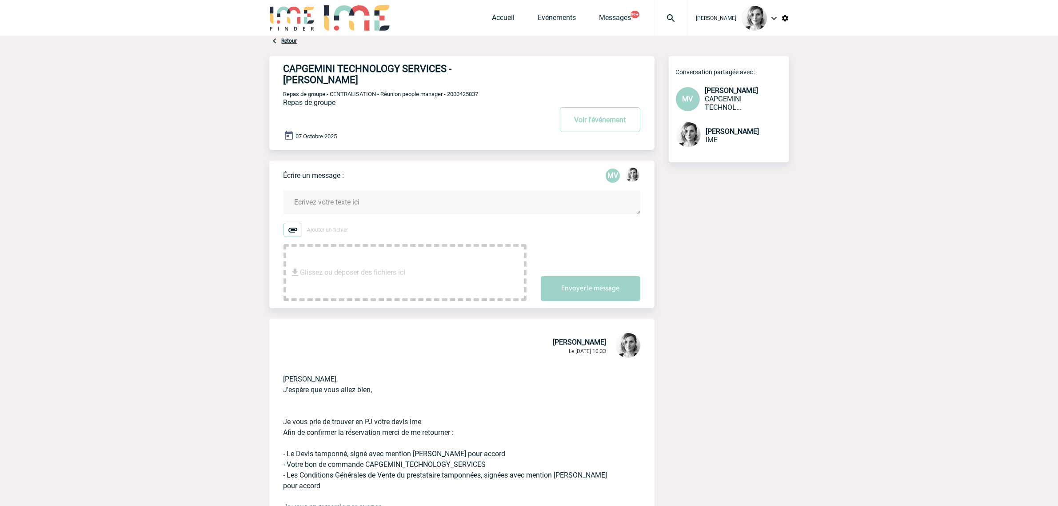
click at [0, 297] on html "[PERSON_NAME] Accueil Evénements" at bounding box center [529, 253] width 1058 height 506
click at [110, 219] on body "[PERSON_NAME] Accueil Evénements" at bounding box center [529, 449] width 1058 height 898
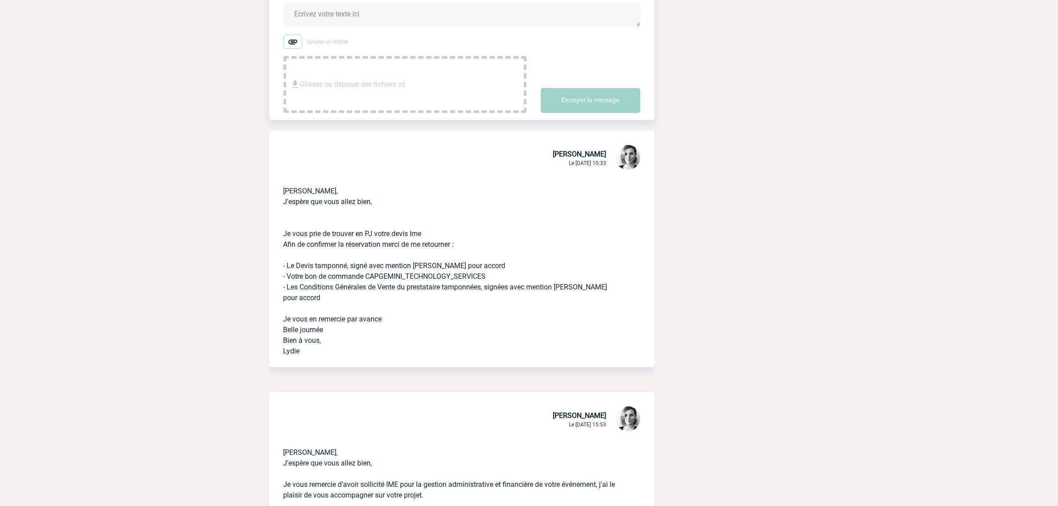
scroll to position [167, 0]
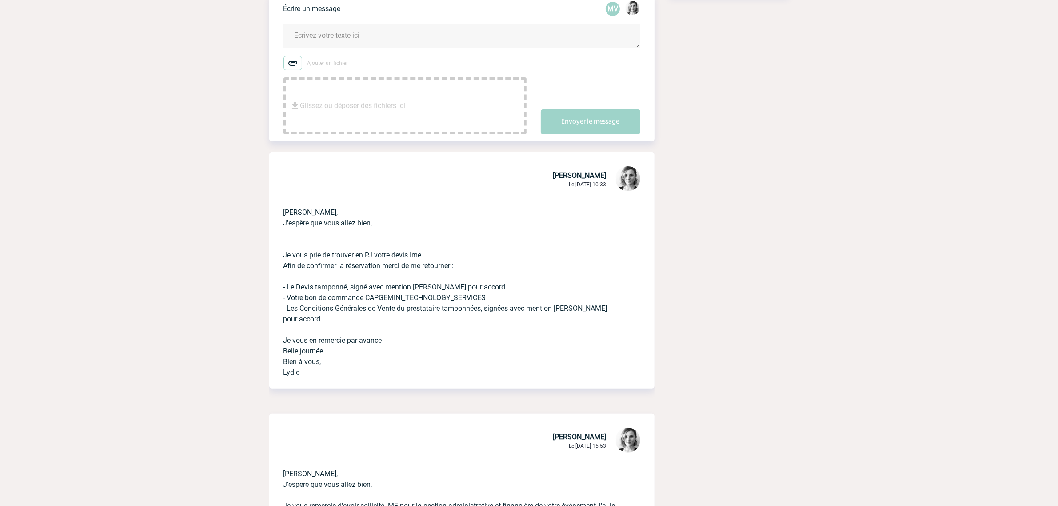
drag, startPoint x: 350, startPoint y: 329, endPoint x: 341, endPoint y: 334, distance: 10.5
click at [350, 329] on p "[PERSON_NAME], J'espère que vous allez bien, Je vous prie de trouver en PJ votr…" at bounding box center [450, 285] width 332 height 185
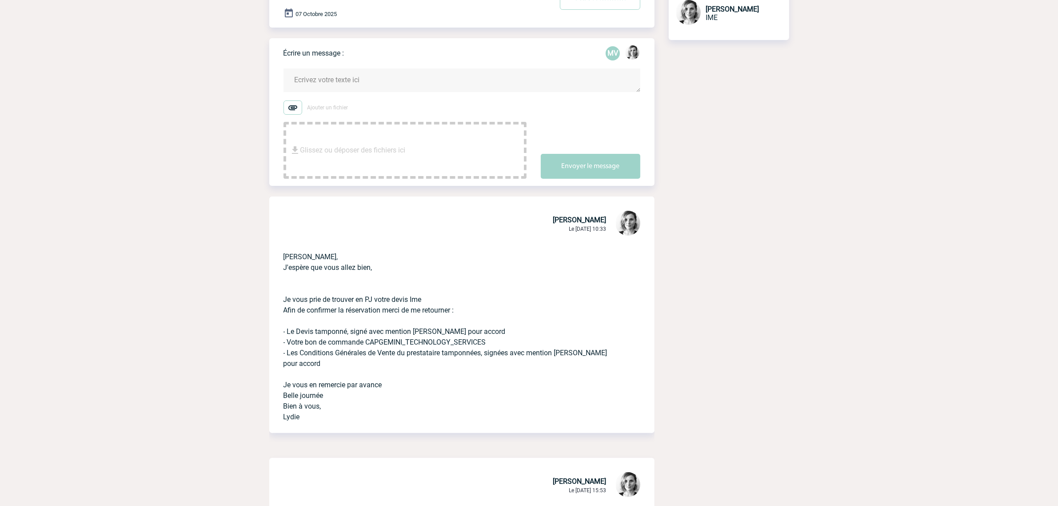
scroll to position [0, 0]
